Goal: Book appointment/travel/reservation

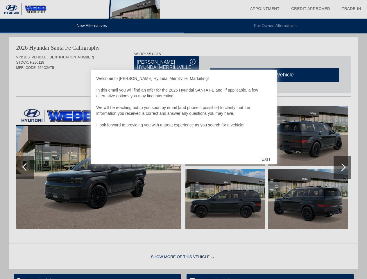
scroll to position [507, 0]
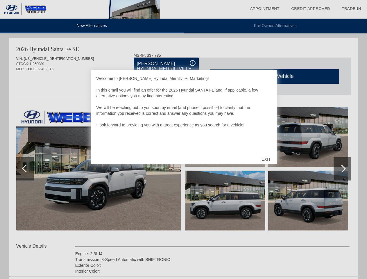
click at [265, 9] on link "Appointment" at bounding box center [265, 8] width 30 height 4
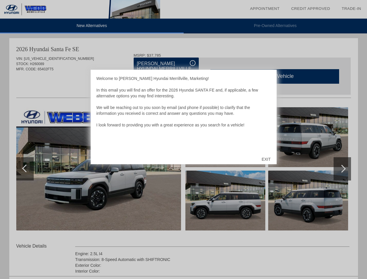
click at [266, 159] on div "EXIT" at bounding box center [266, 158] width 21 height 17
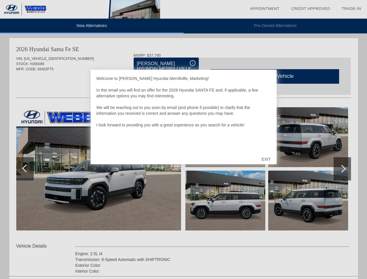
click at [265, 9] on link "Appointment" at bounding box center [265, 8] width 30 height 4
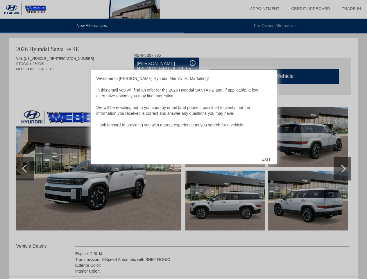
click at [266, 159] on div "EXIT" at bounding box center [266, 158] width 21 height 17
